Goal: Book appointment/travel/reservation

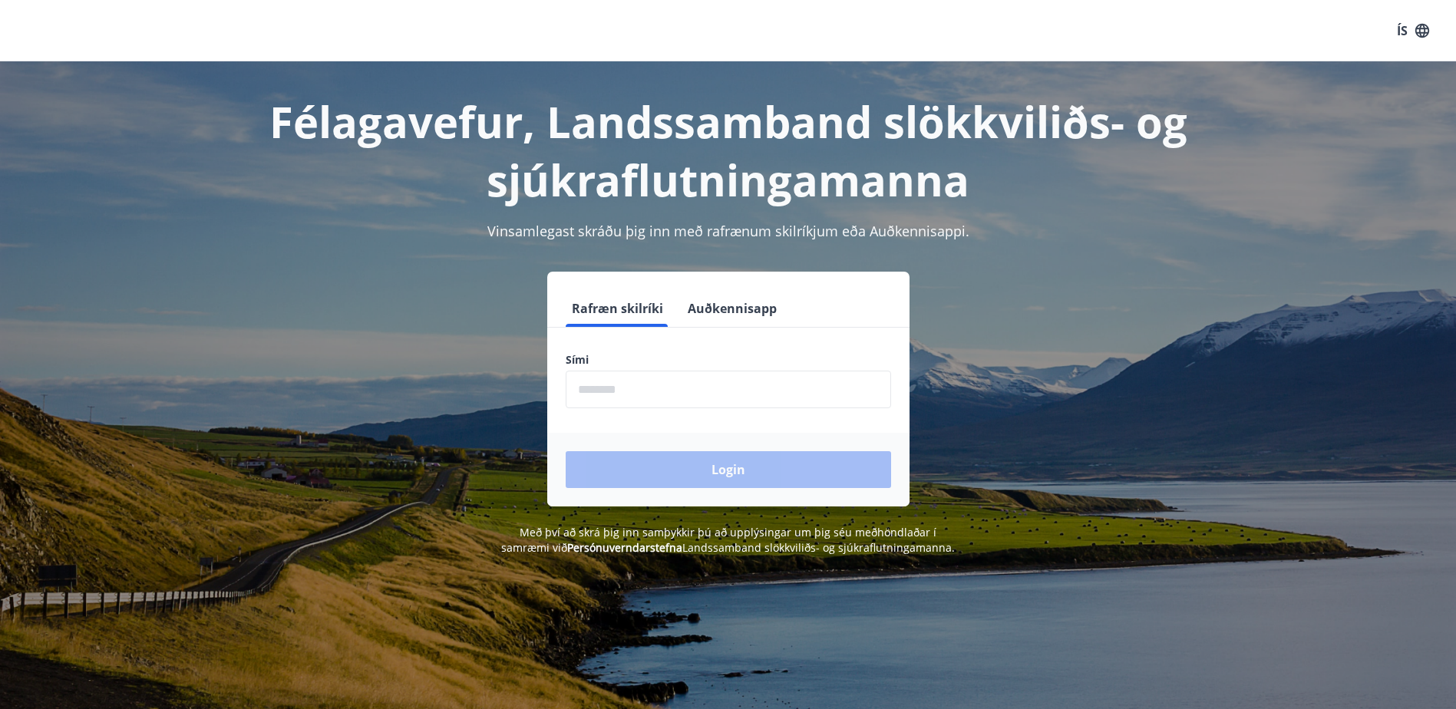
click at [613, 387] on input "phone" at bounding box center [728, 390] width 325 height 38
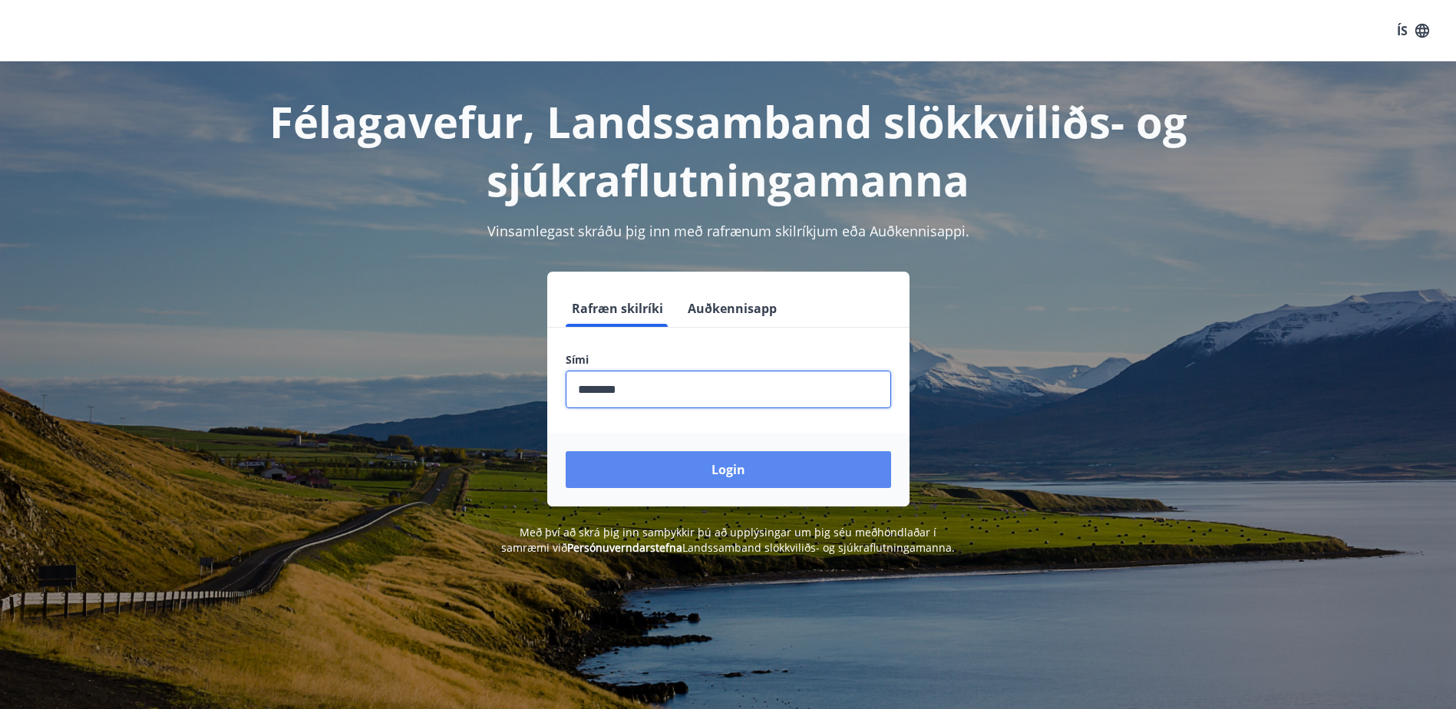
type input "********"
click at [698, 484] on button "Login" at bounding box center [728, 469] width 325 height 37
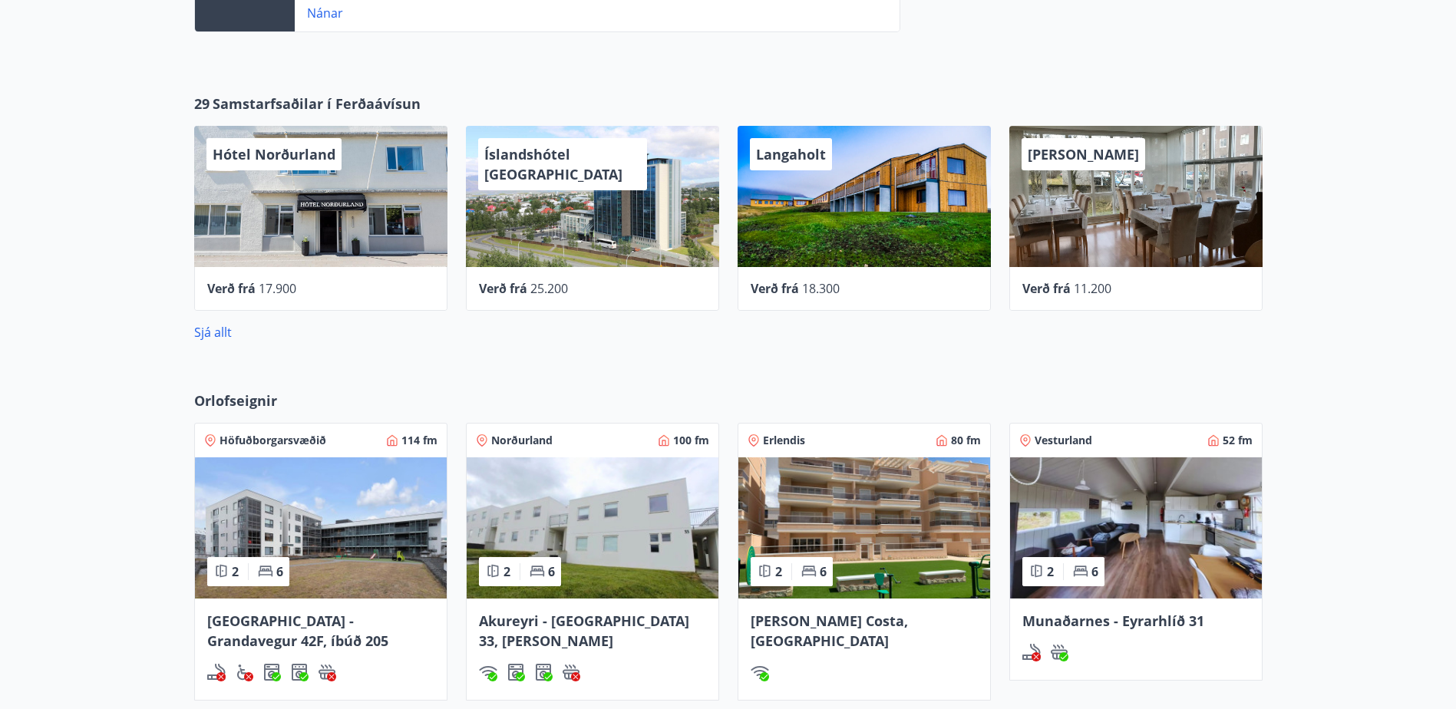
scroll to position [921, 0]
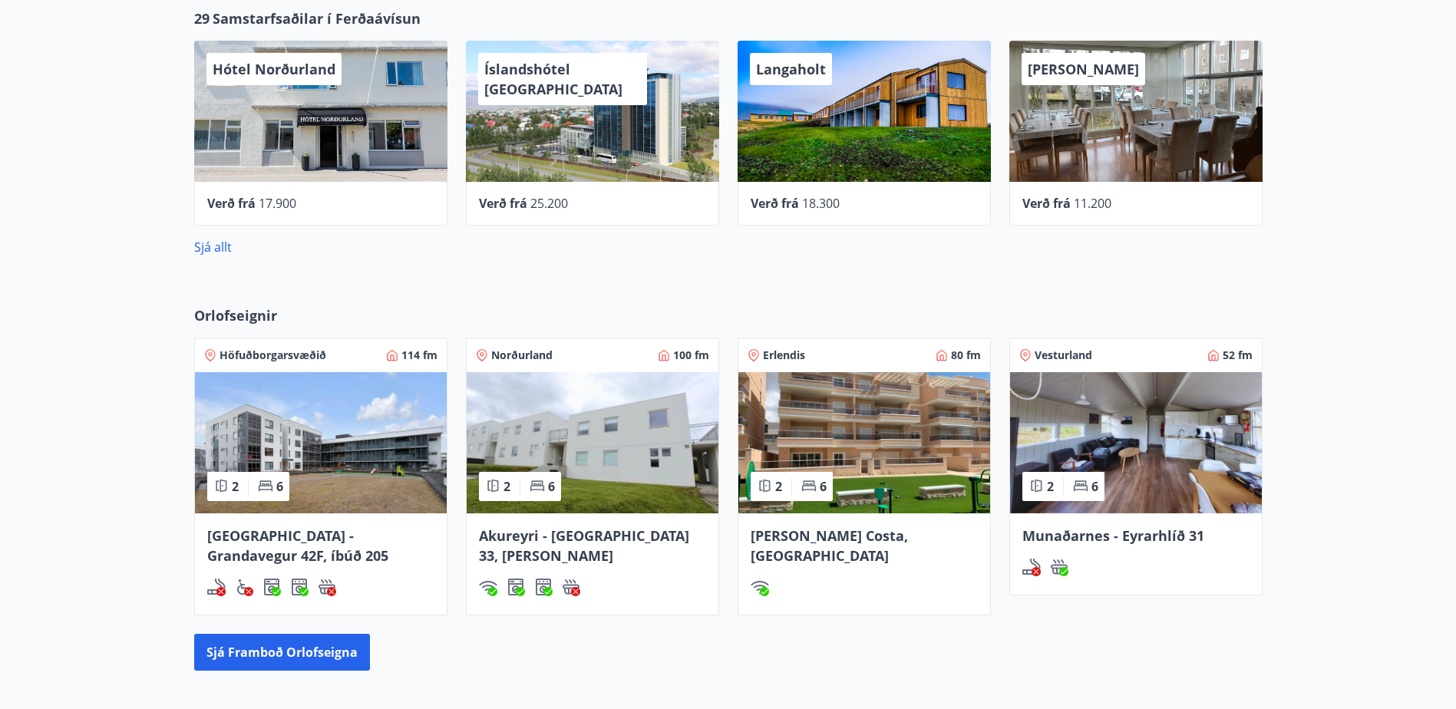
click at [882, 522] on div "Spánn - Orihuela Costa, Alicante" at bounding box center [864, 564] width 252 height 101
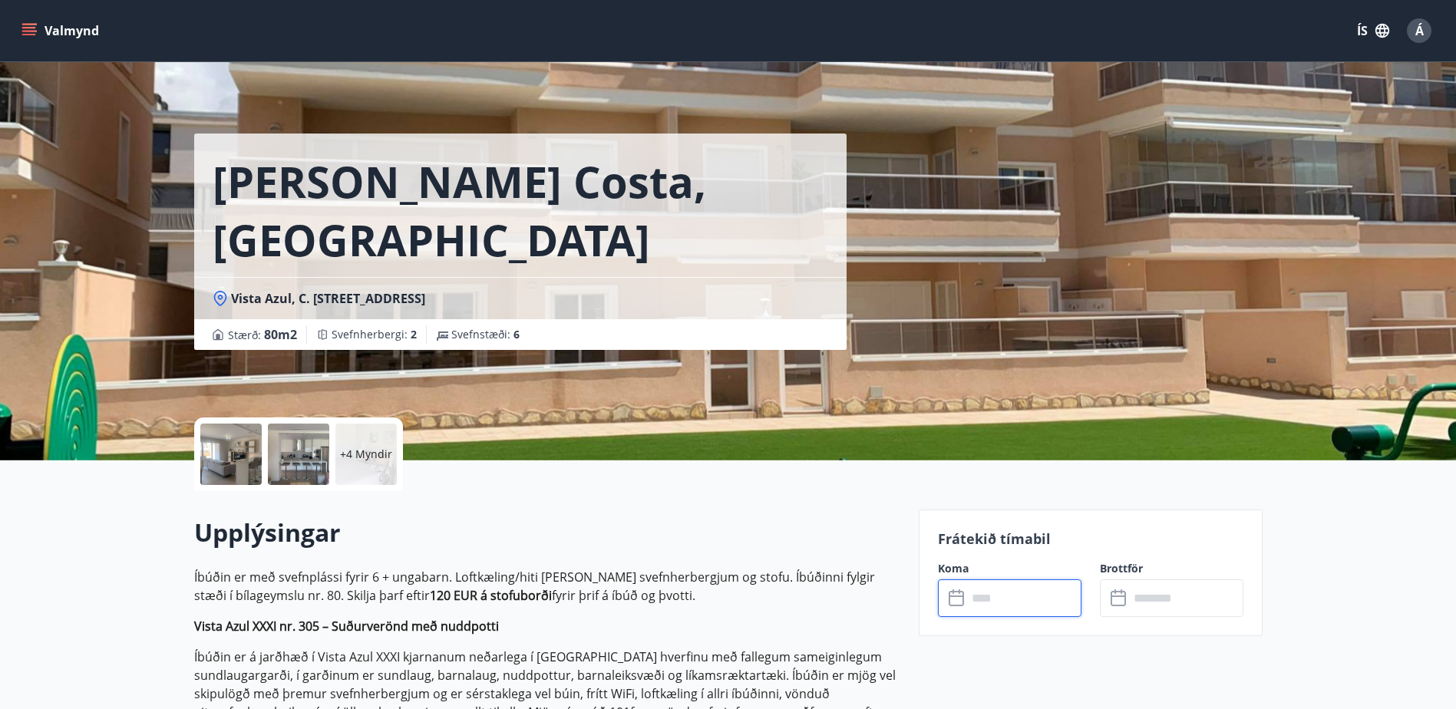
click at [1027, 596] on input "text" at bounding box center [1024, 599] width 114 height 38
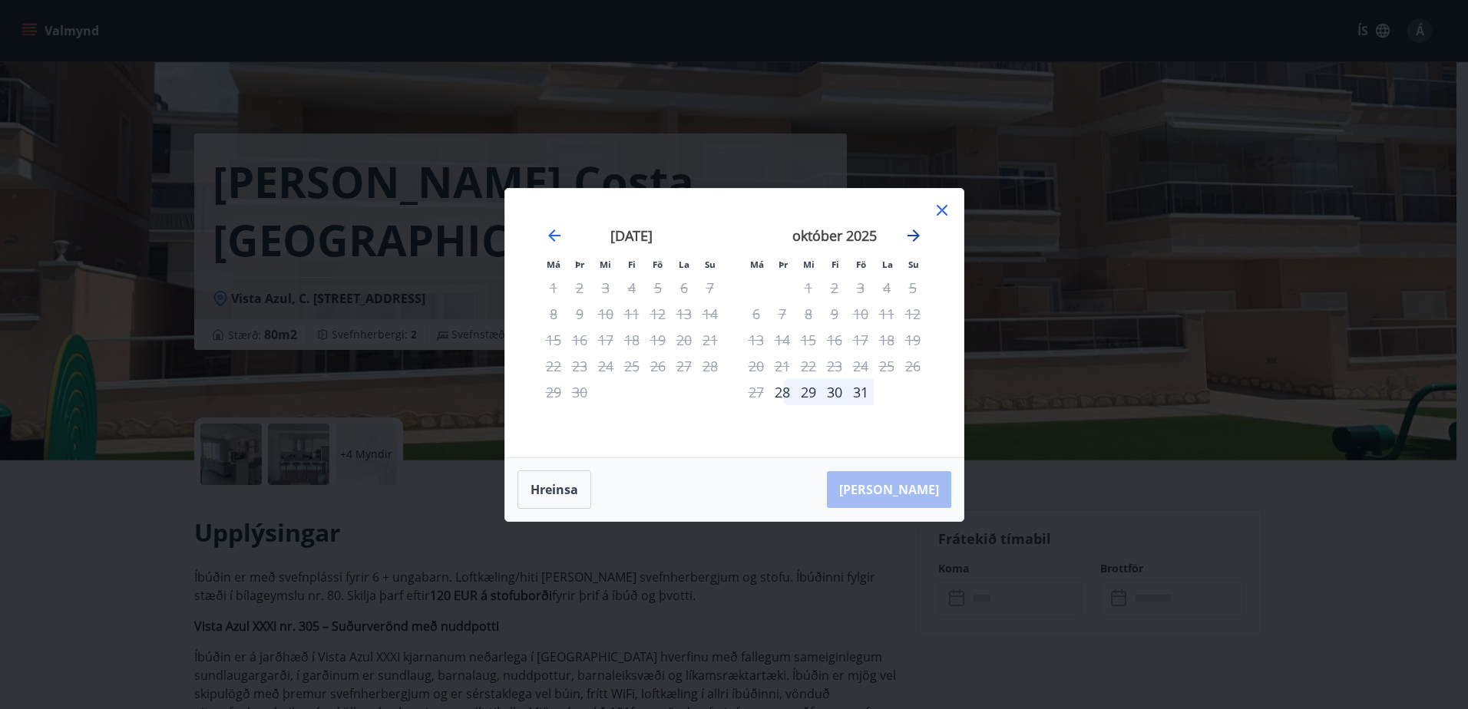
click at [913, 237] on icon "Move forward to switch to the next month." at bounding box center [913, 235] width 18 height 18
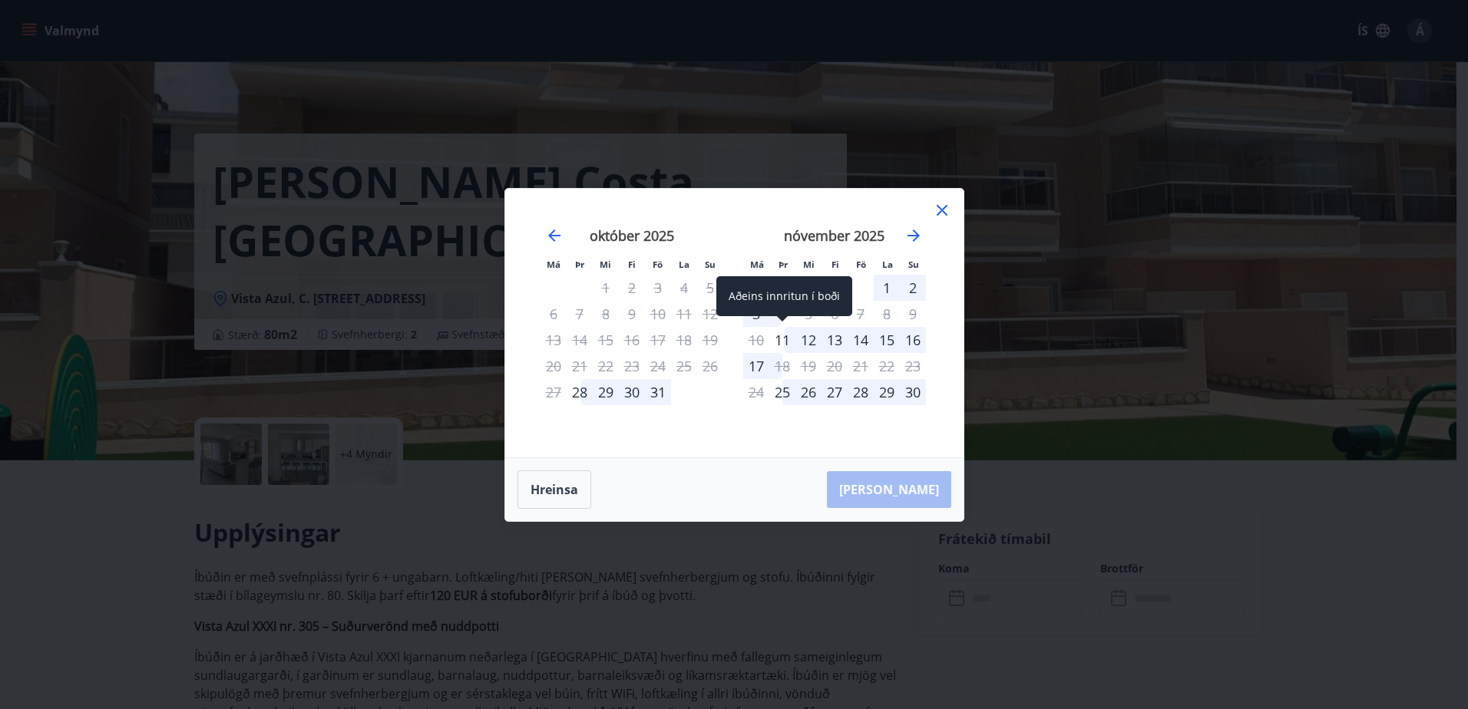
click at [785, 340] on div "11" at bounding box center [782, 340] width 26 height 26
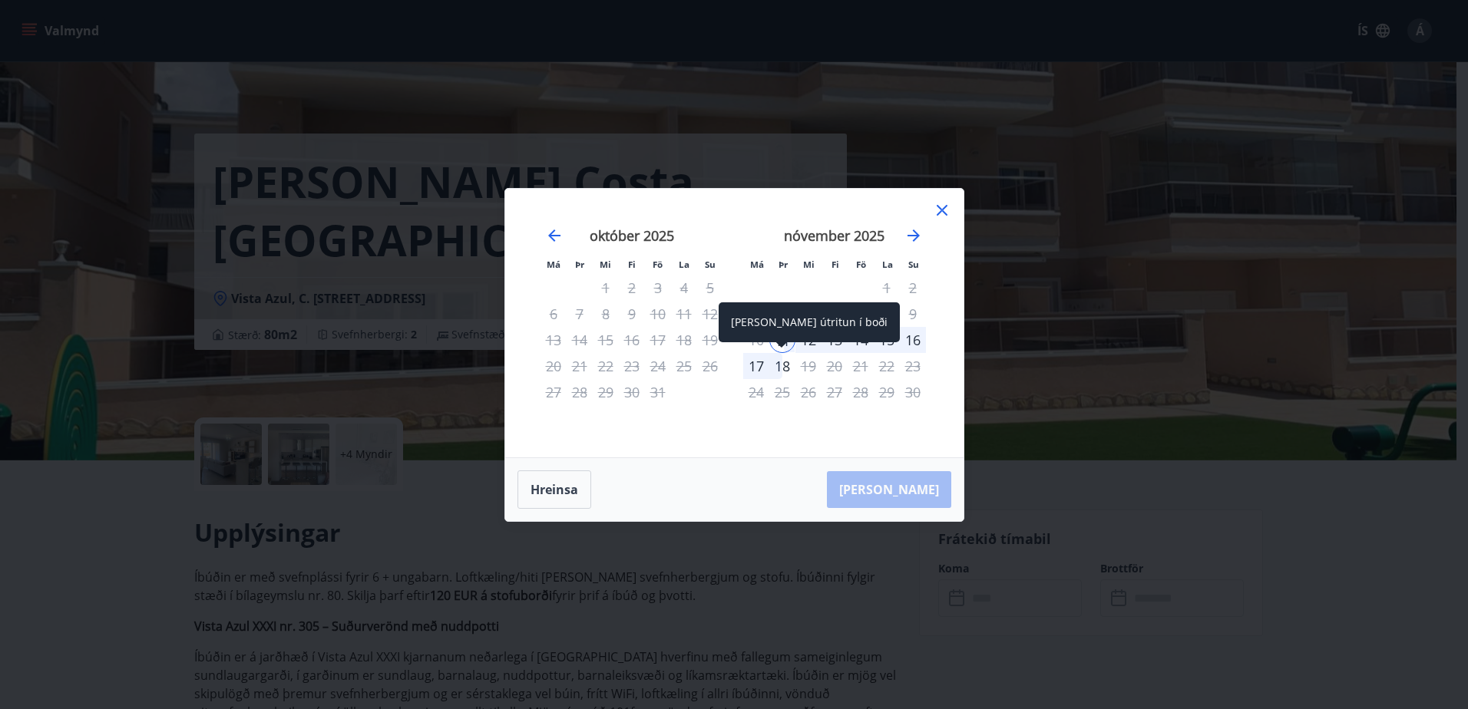
click at [784, 372] on div "18" at bounding box center [782, 366] width 26 height 26
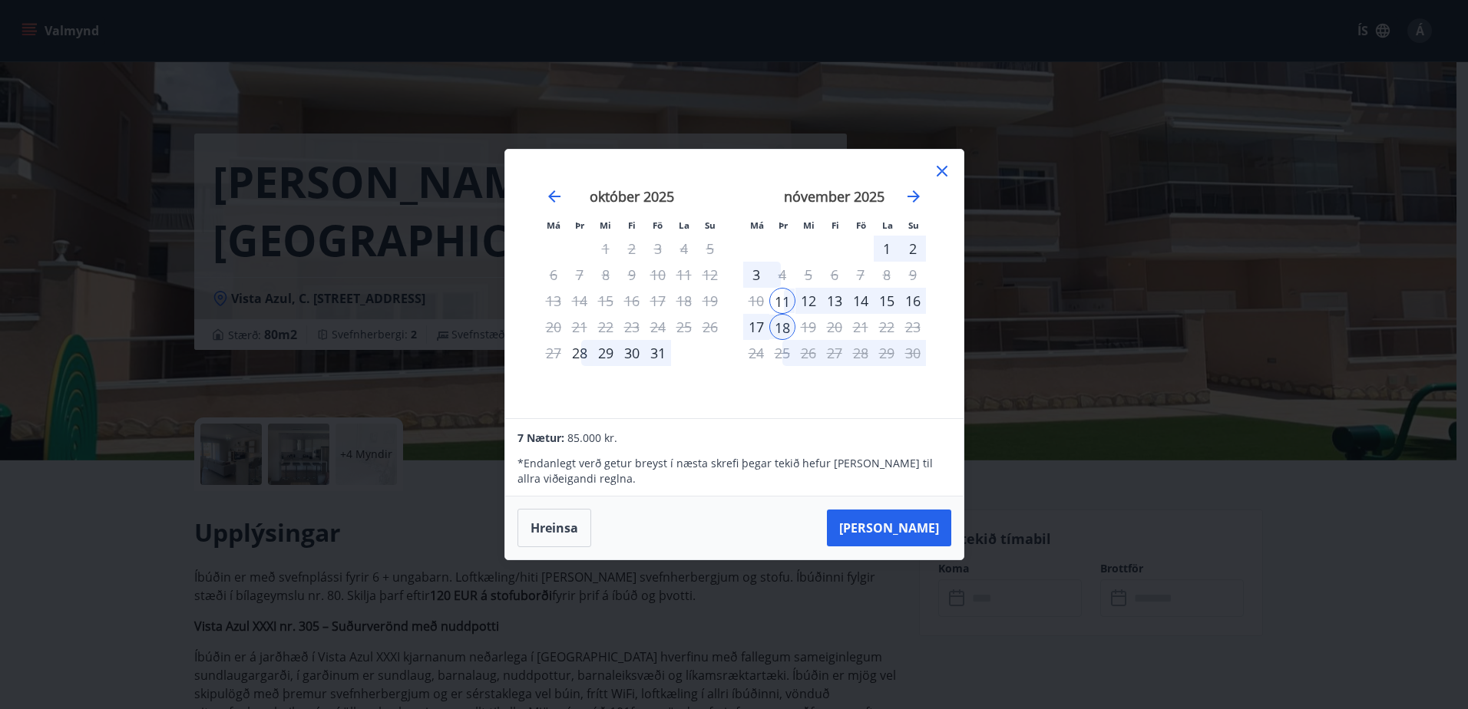
click at [1077, 435] on div "Má Þr Mi Fi Fö La Su Má Þr Mi Fi Fö La Su september 2025 1 2 3 4 5 6 7 8 9 10 1…" at bounding box center [734, 354] width 1468 height 709
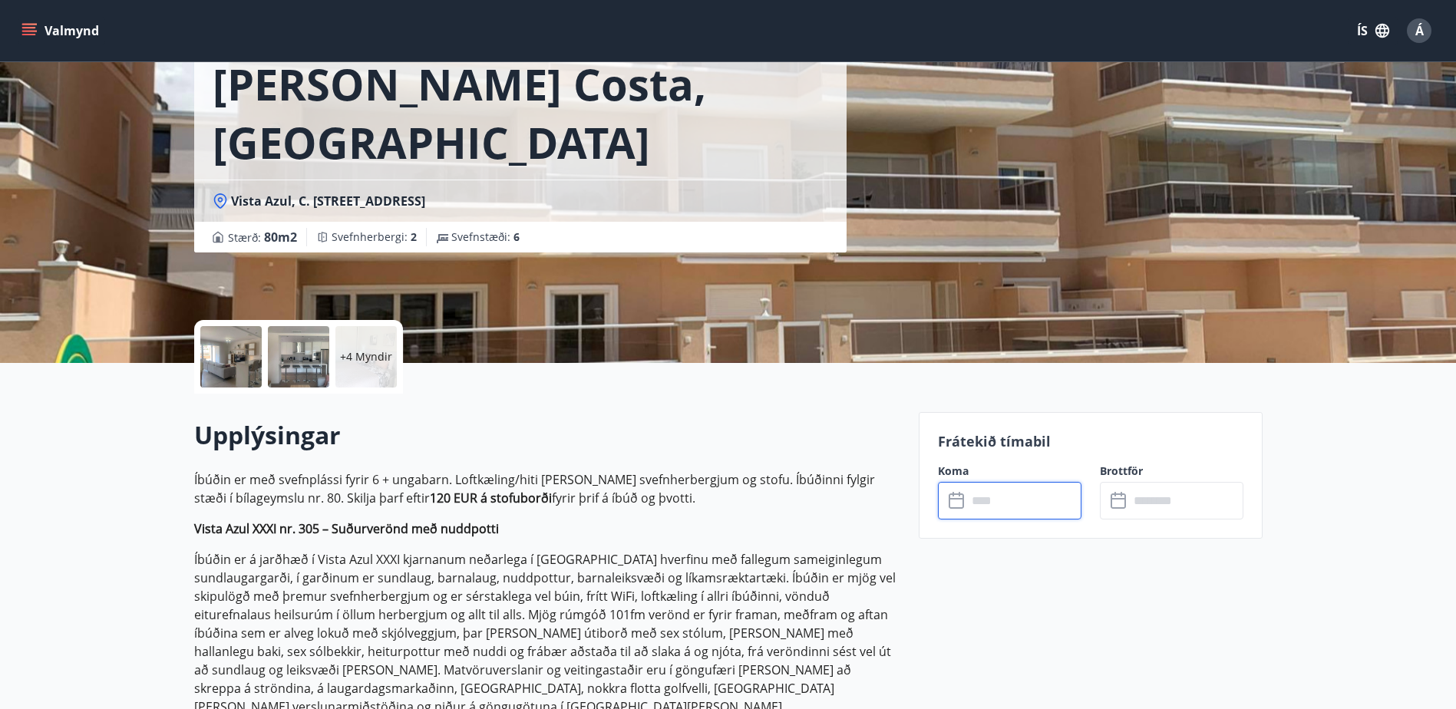
scroll to position [77, 0]
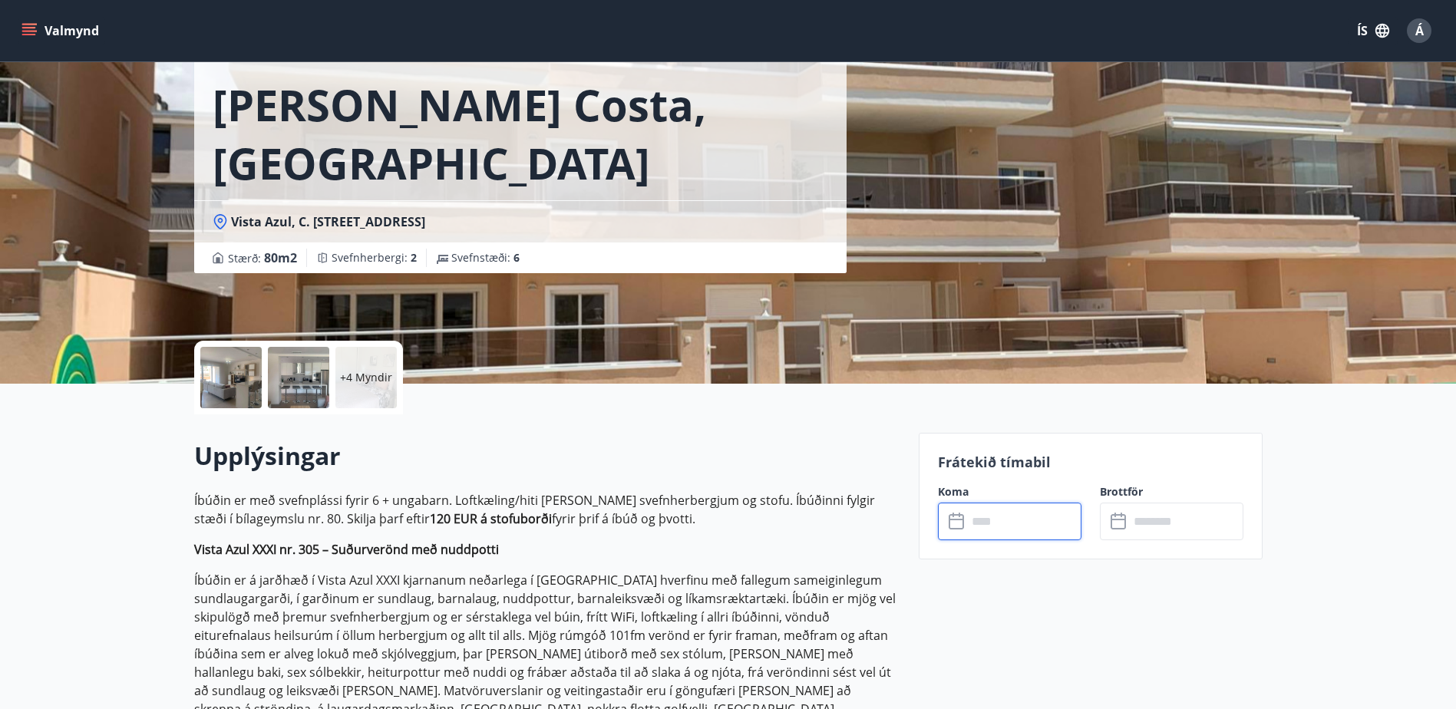
click at [989, 538] on input "text" at bounding box center [1024, 522] width 114 height 38
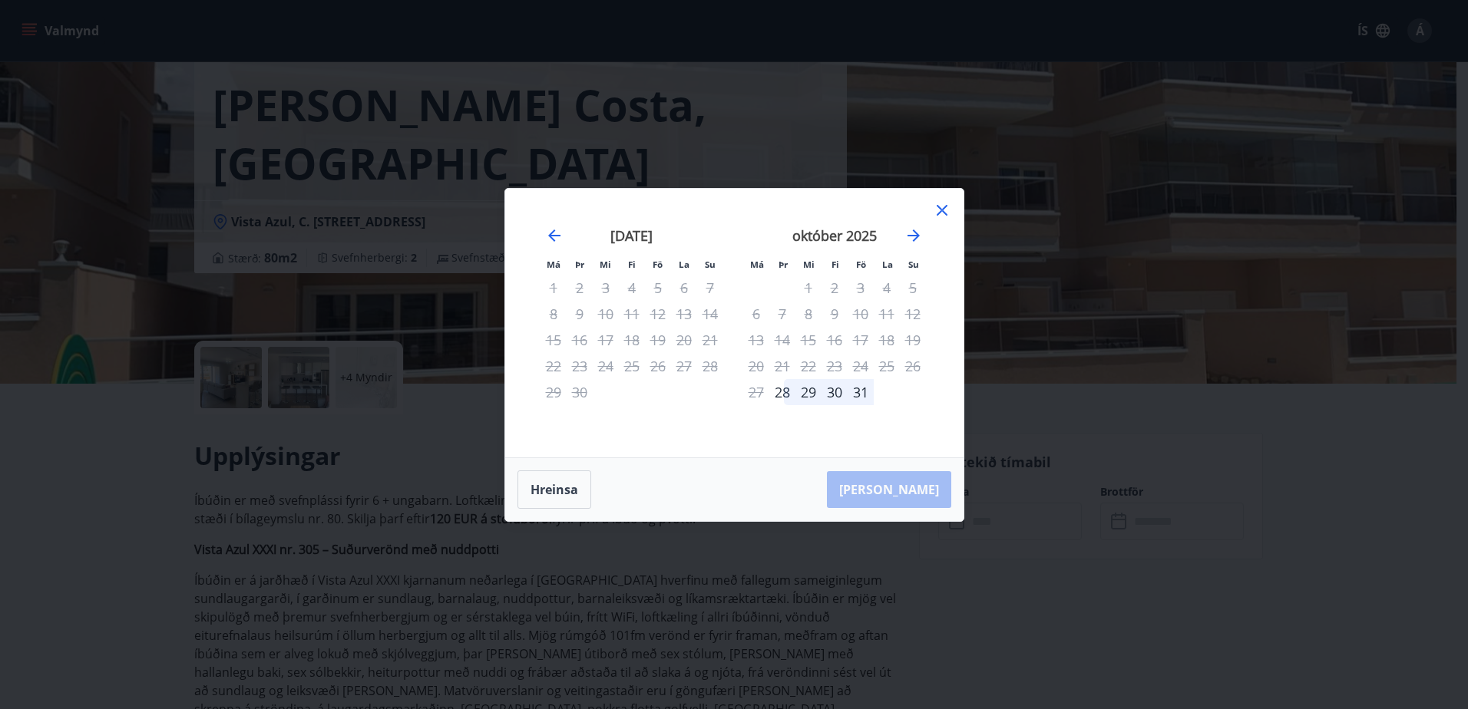
click at [991, 519] on div "Má Þr Mi Fi Fö La Su Má Þr Mi Fi Fö La Su ágúst 2025 1 2 3 4 5 6 7 8 9 10 11 12…" at bounding box center [734, 354] width 1468 height 709
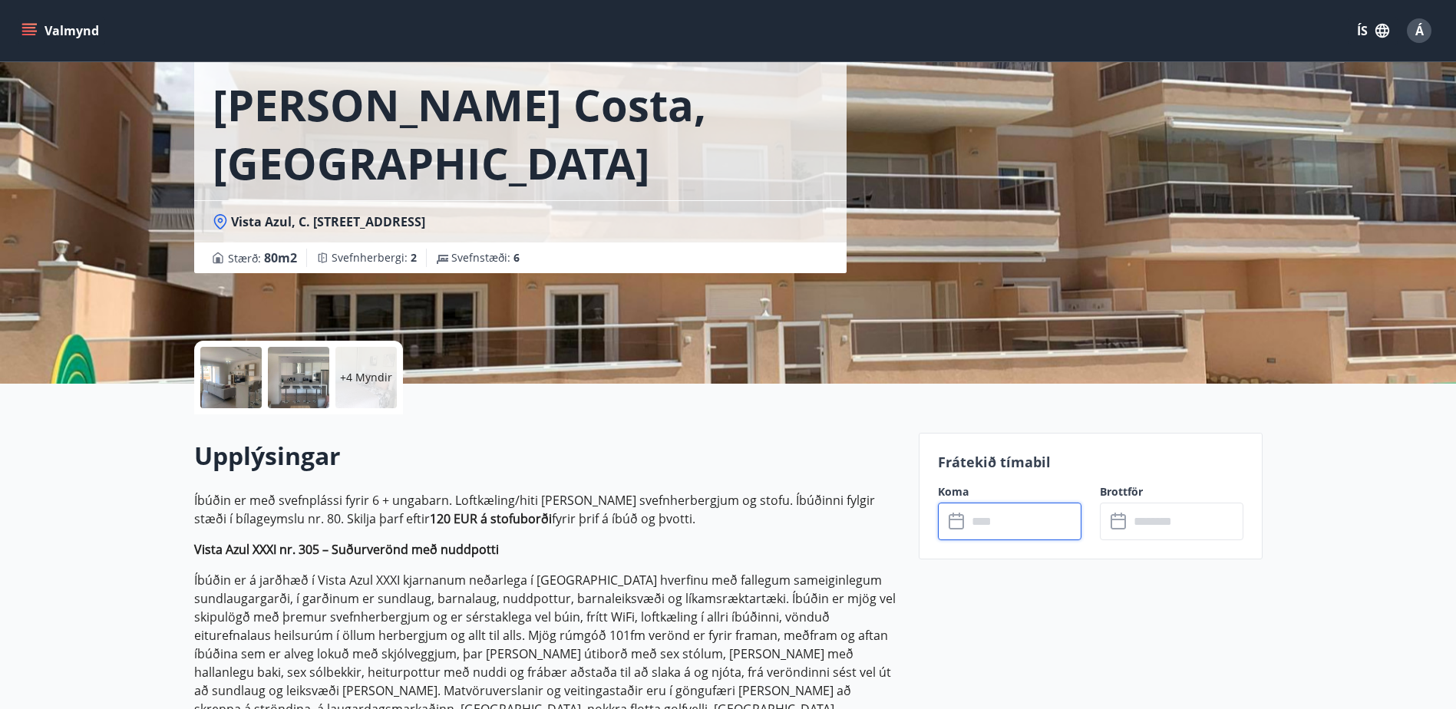
click at [985, 523] on input "text" at bounding box center [1024, 522] width 114 height 38
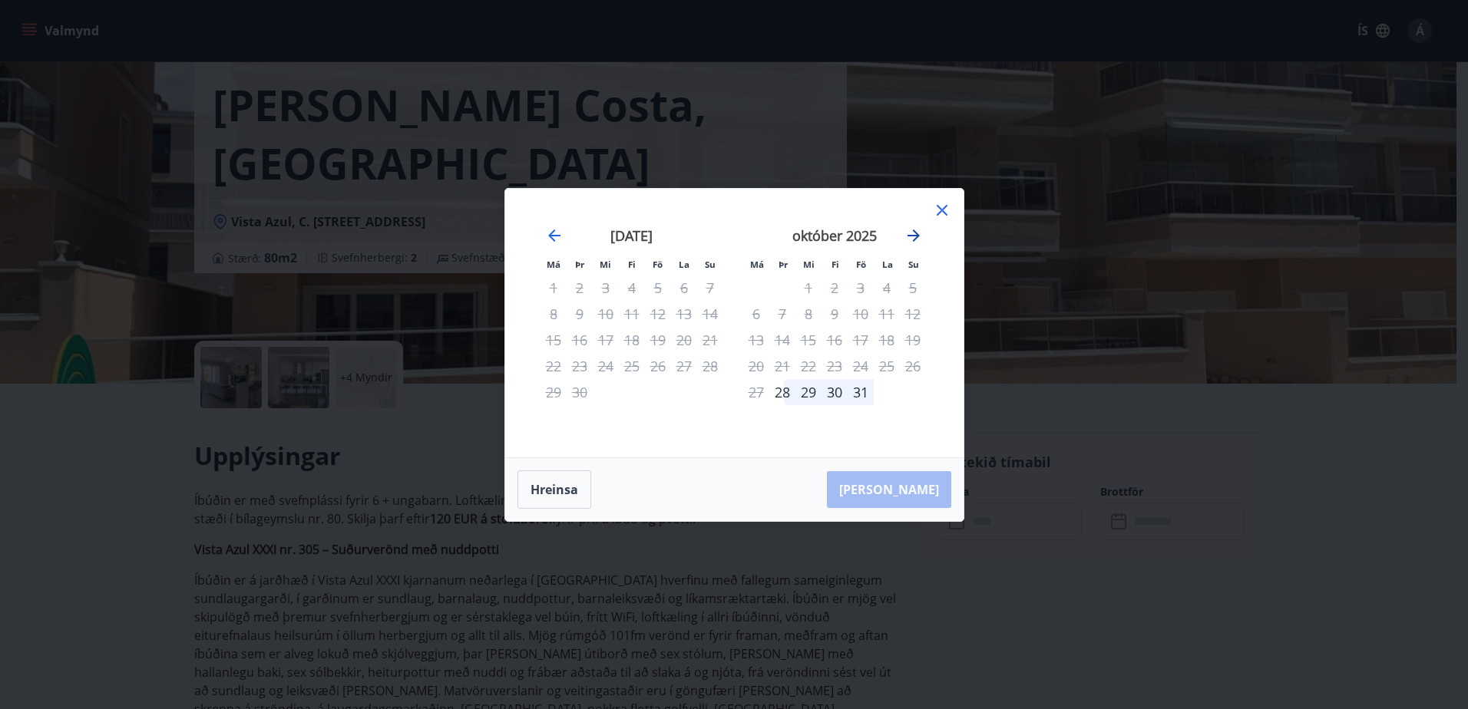
click at [914, 233] on icon "Move forward to switch to the next month." at bounding box center [913, 235] width 18 height 18
click at [945, 212] on icon at bounding box center [942, 210] width 18 height 18
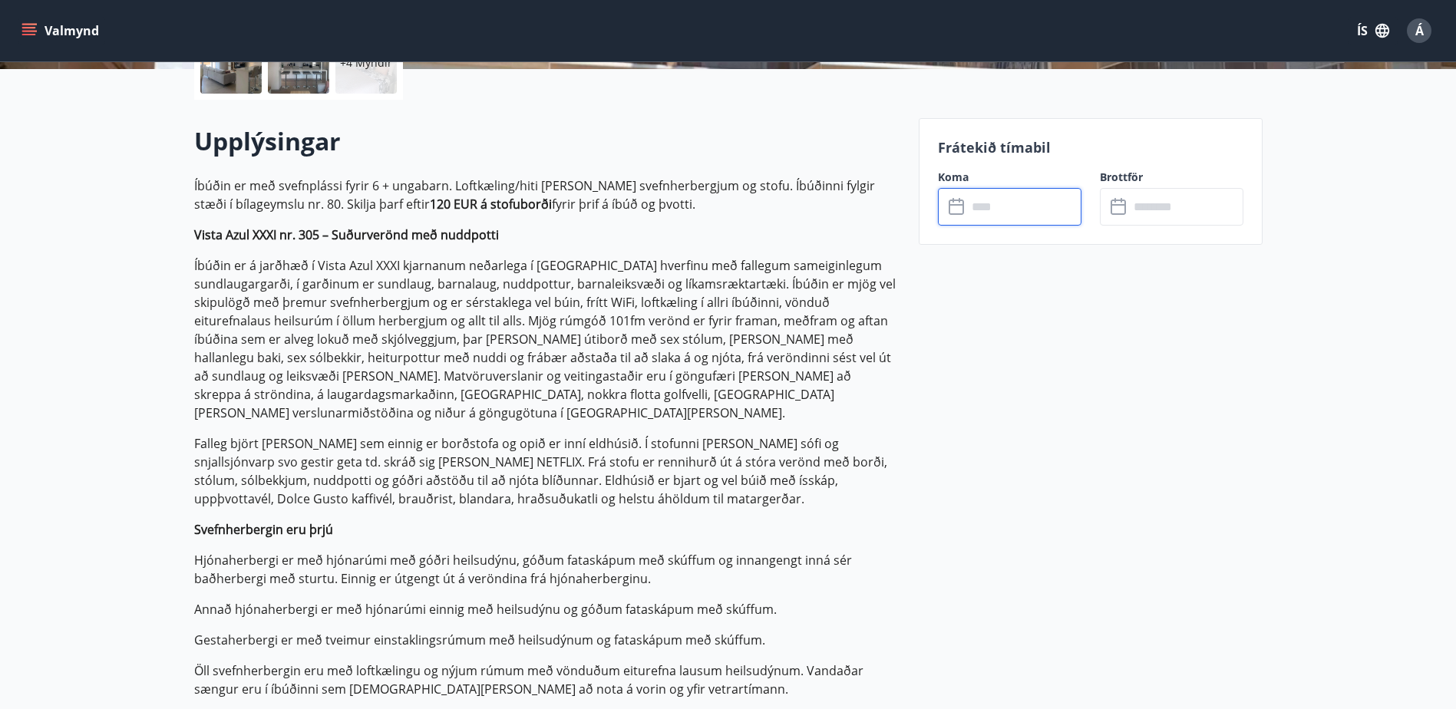
scroll to position [461, 0]
